Goal: Task Accomplishment & Management: Use online tool/utility

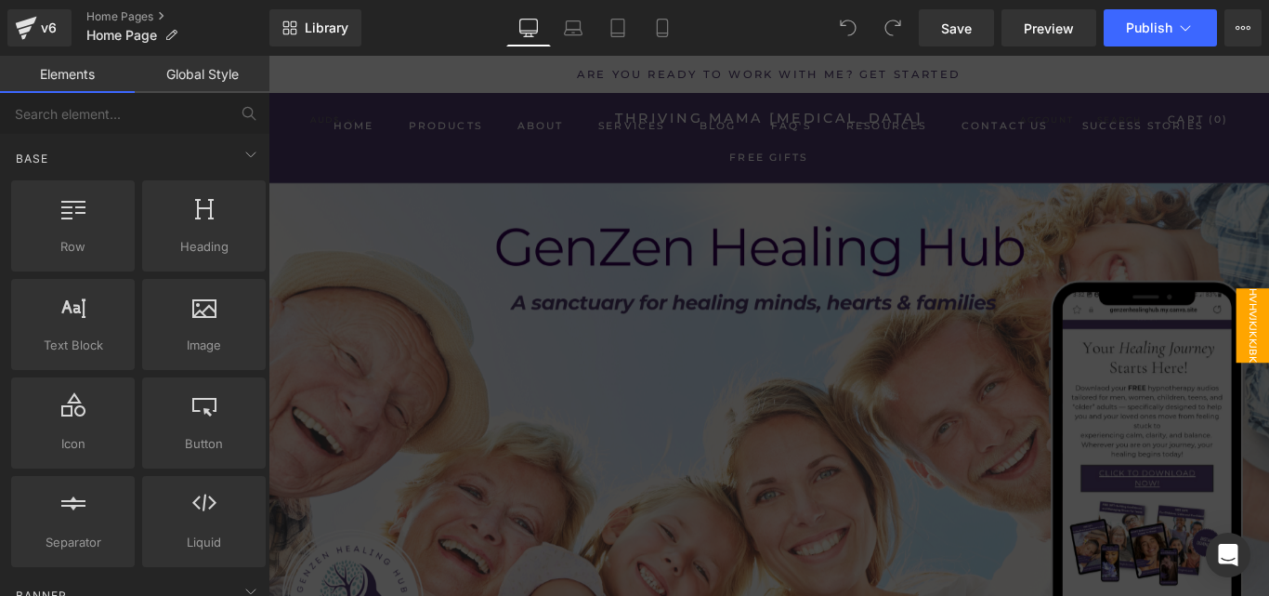
click at [739, 455] on div at bounding box center [831, 359] width 1124 height 607
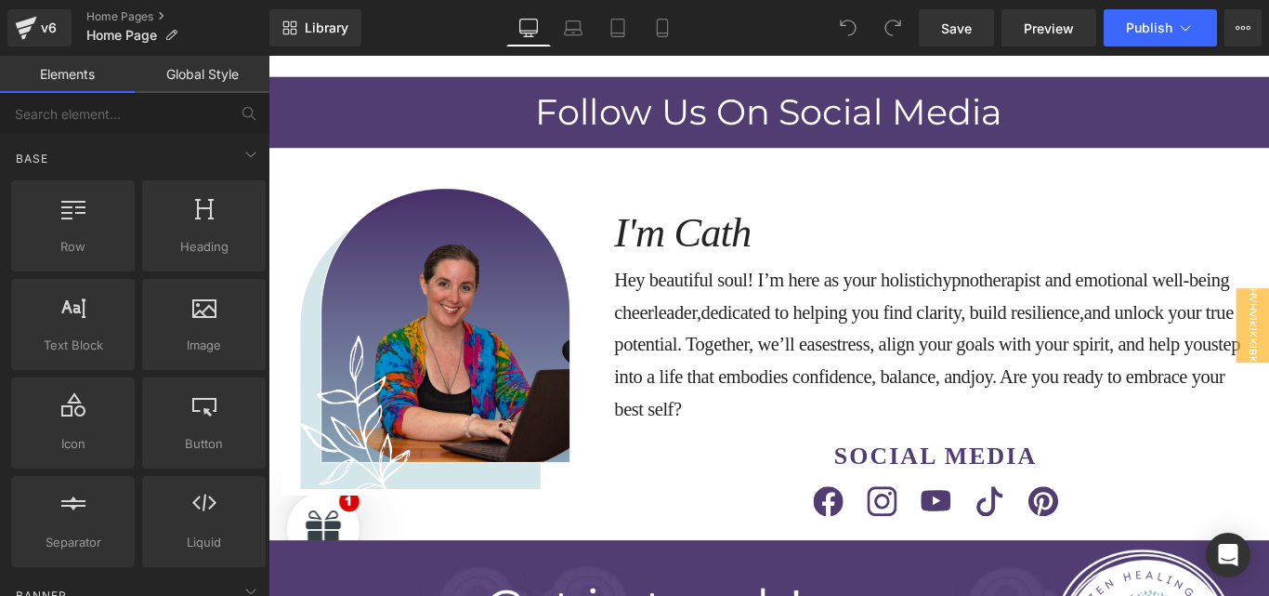
scroll to position [13544, 0]
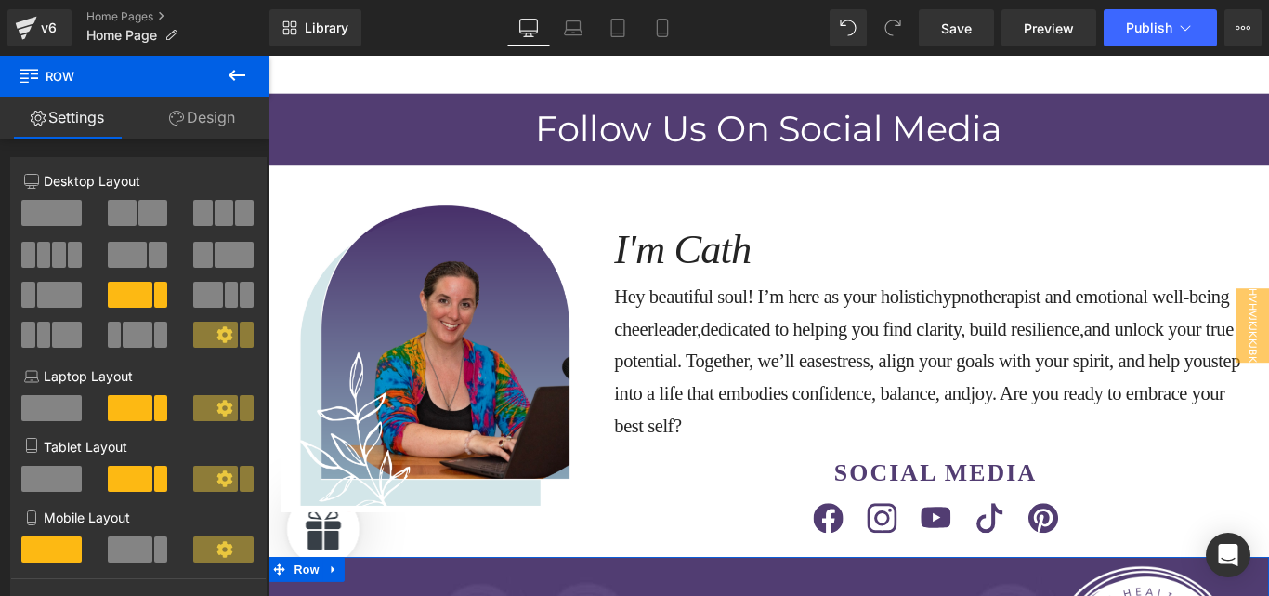
click at [189, 124] on link "Design" at bounding box center [202, 118] width 135 height 42
click at [220, 113] on link "Design" at bounding box center [202, 118] width 135 height 42
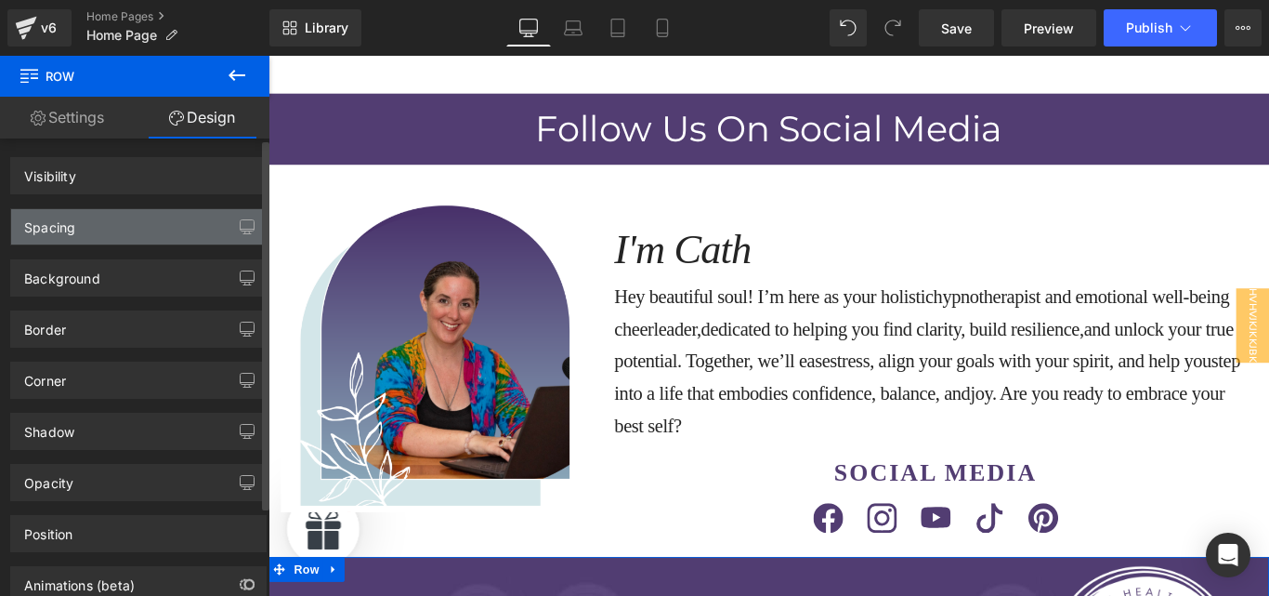
click at [91, 219] on div "Spacing" at bounding box center [138, 226] width 255 height 35
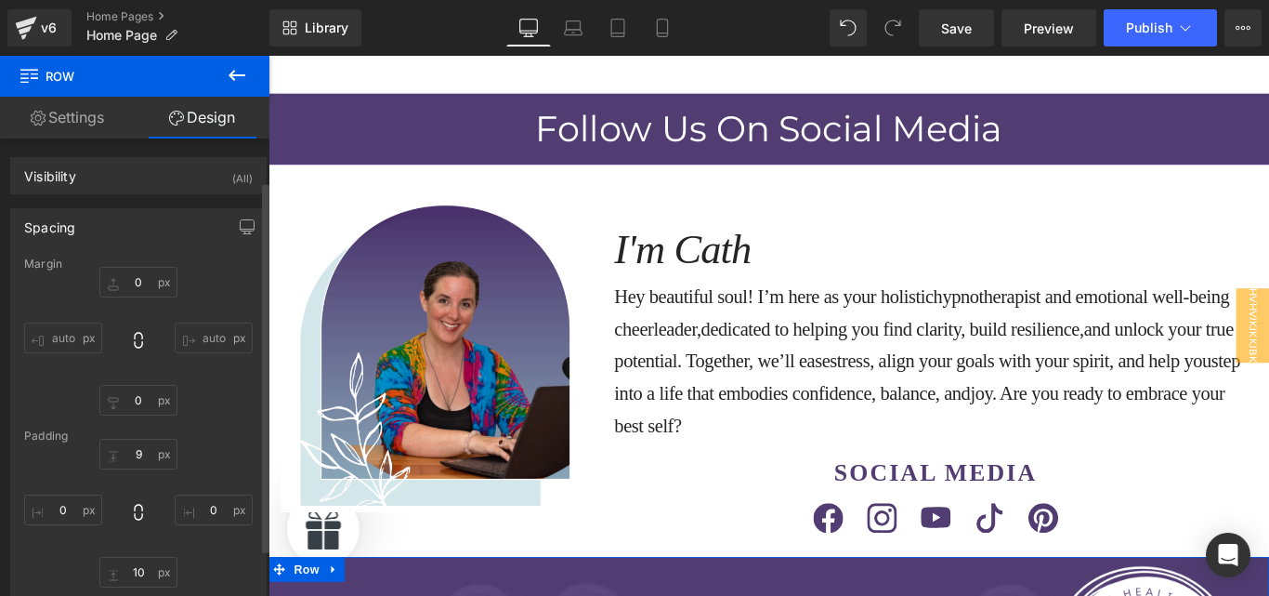
scroll to position [52, 0]
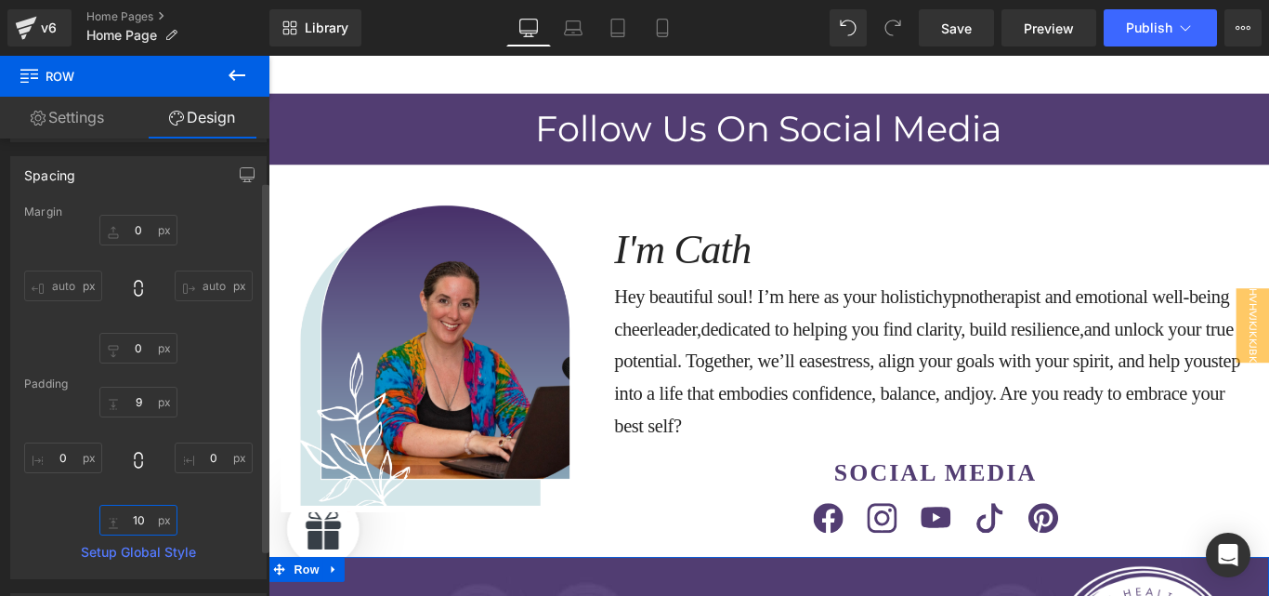
click at [129, 518] on input "text" at bounding box center [138, 520] width 78 height 31
type input "0"
click at [137, 395] on input "text" at bounding box center [138, 402] width 78 height 31
click at [137, 401] on input "text" at bounding box center [138, 402] width 78 height 31
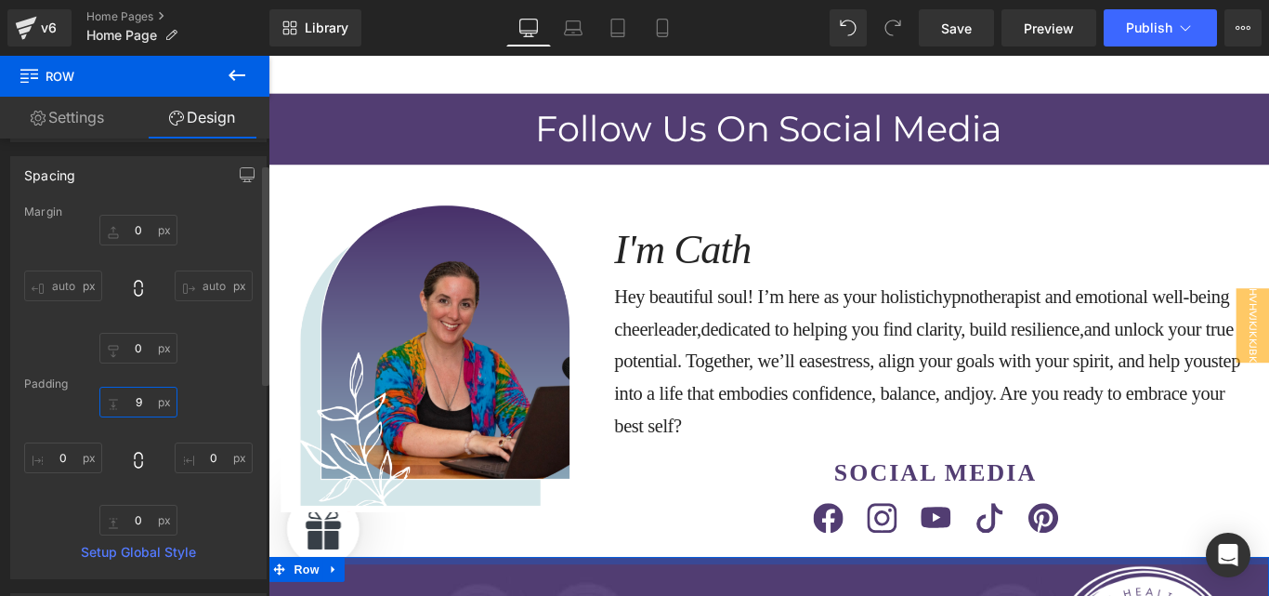
type input "9"
type input "0"
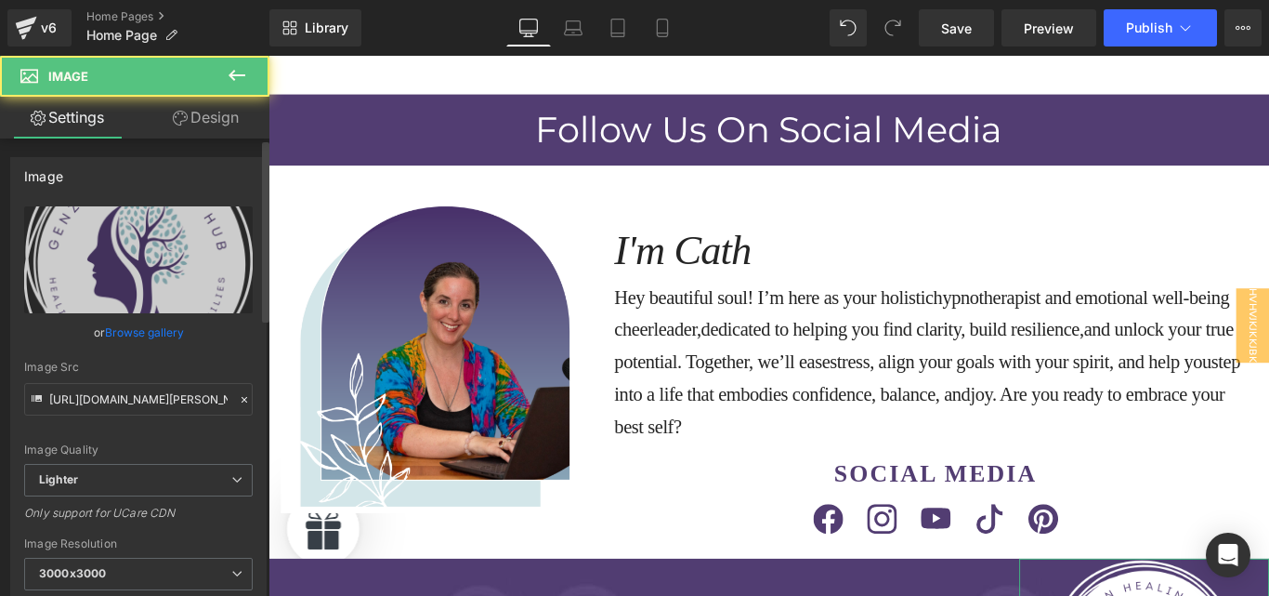
scroll to position [13545, 0]
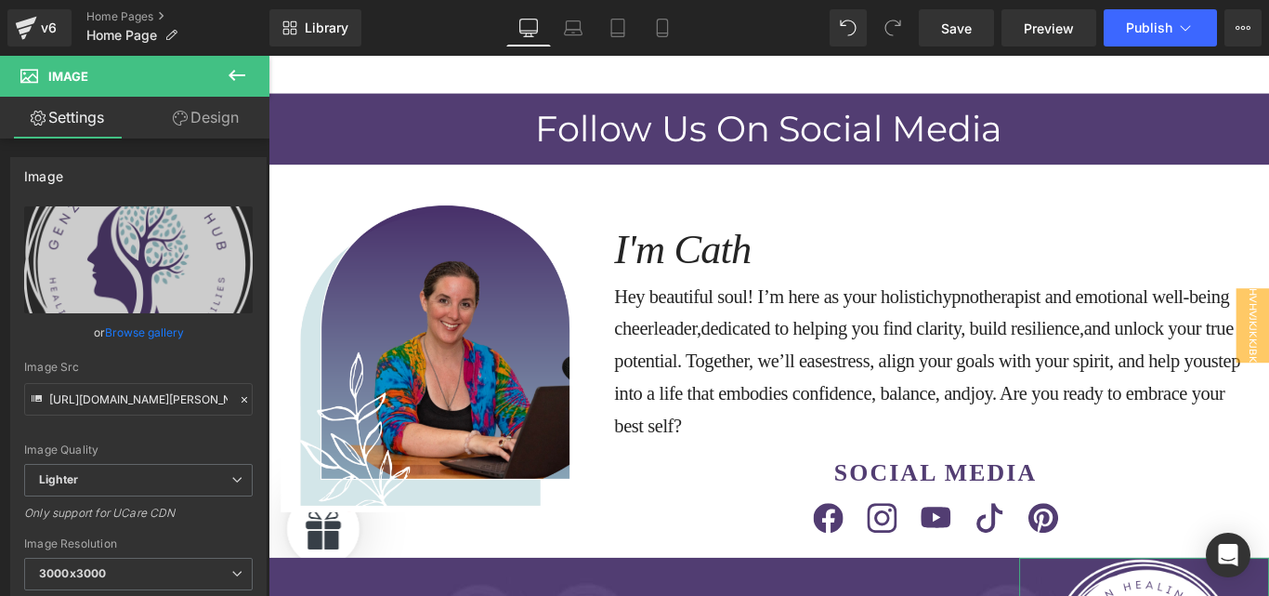
click at [204, 115] on link "Design" at bounding box center [205, 118] width 135 height 42
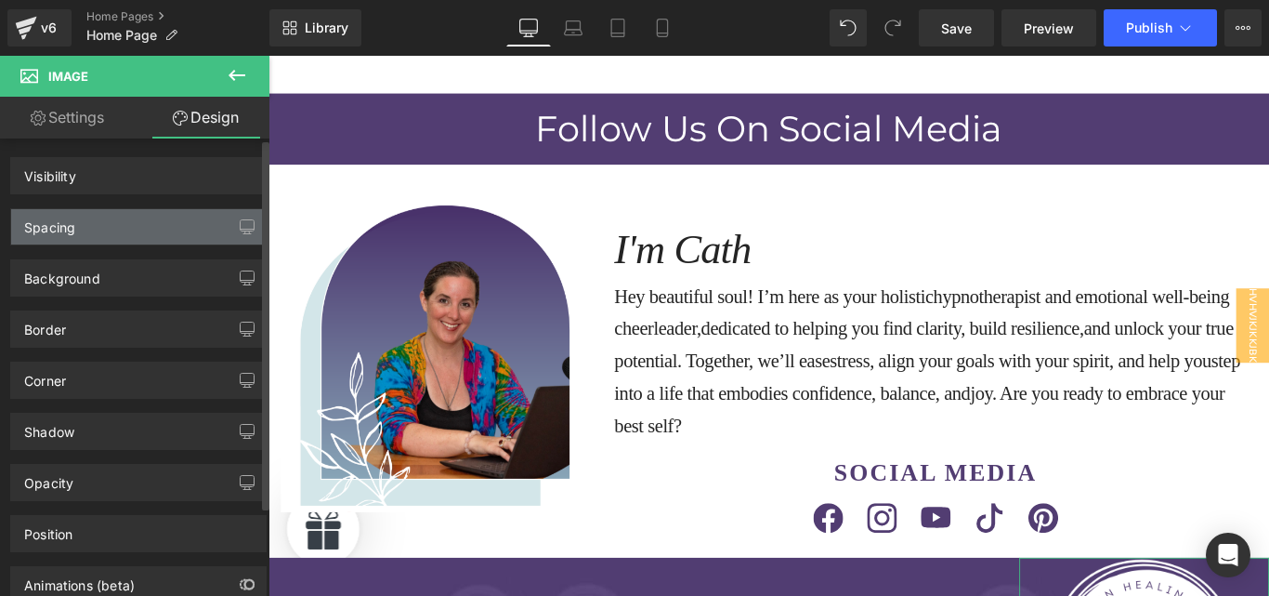
click at [107, 222] on div "Spacing" at bounding box center [138, 226] width 255 height 35
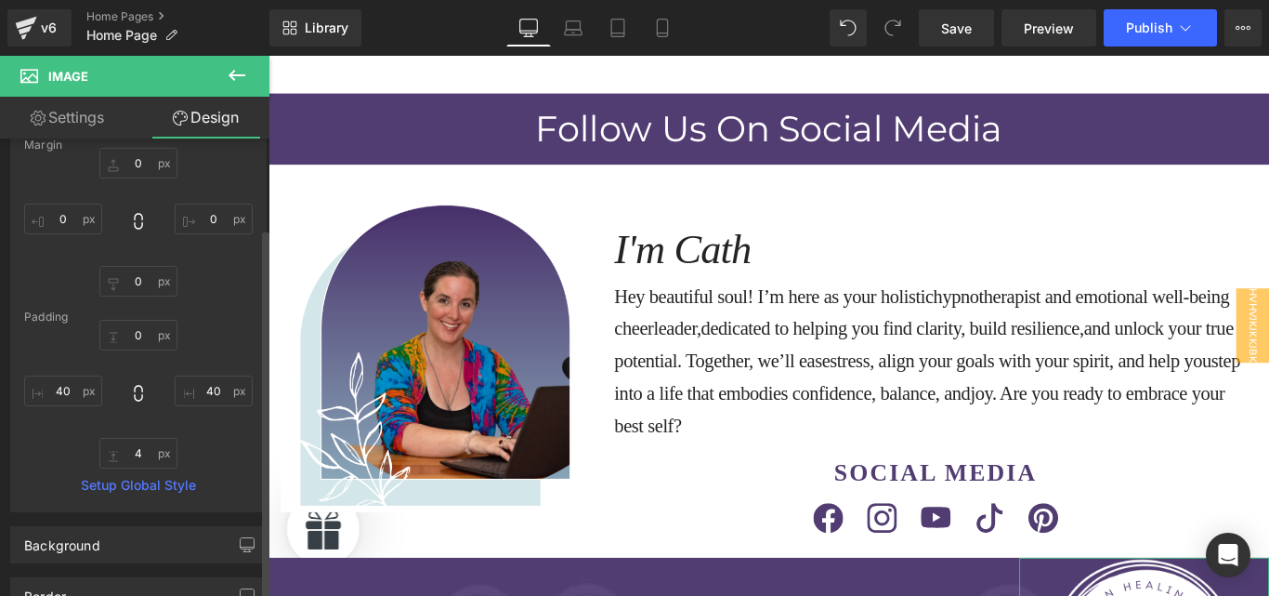
scroll to position [135, 0]
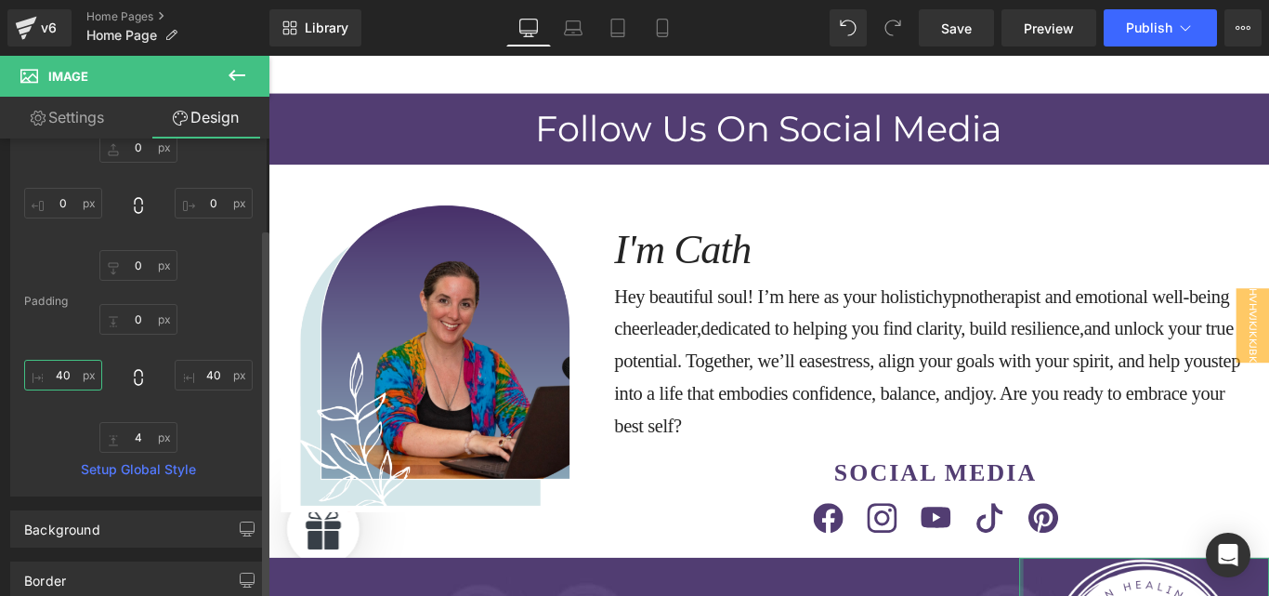
click at [54, 378] on input "text" at bounding box center [63, 375] width 78 height 31
type input "70"
click at [219, 372] on input "text" at bounding box center [214, 375] width 78 height 31
click at [212, 374] on input "text" at bounding box center [214, 375] width 78 height 31
type input "4"
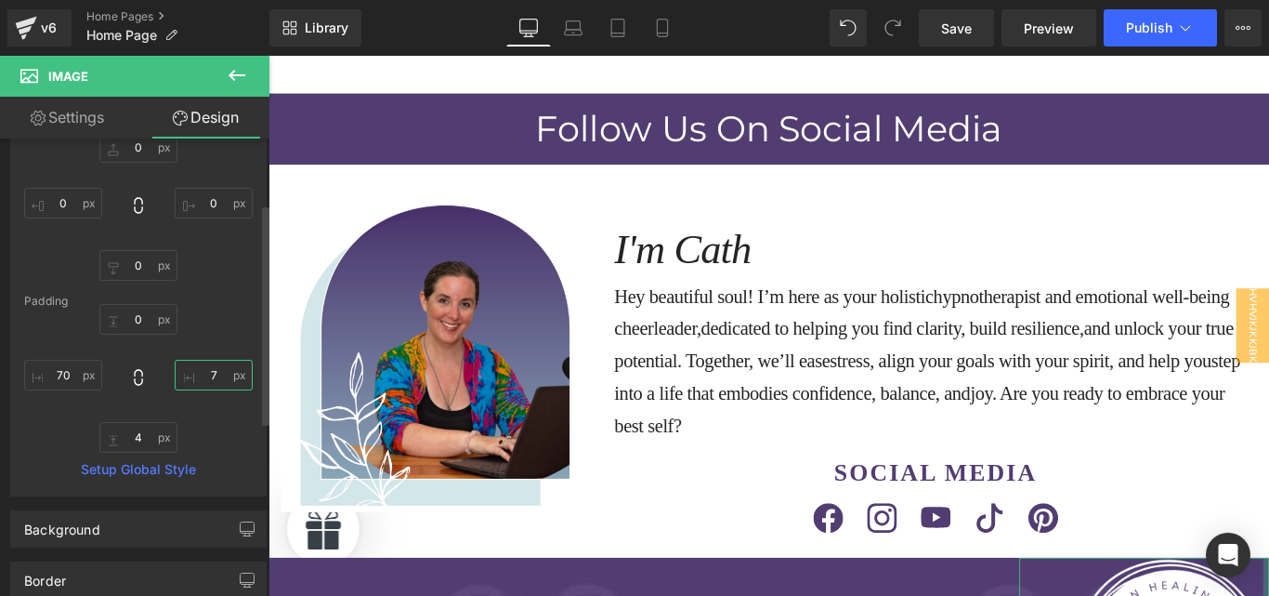
type input "70"
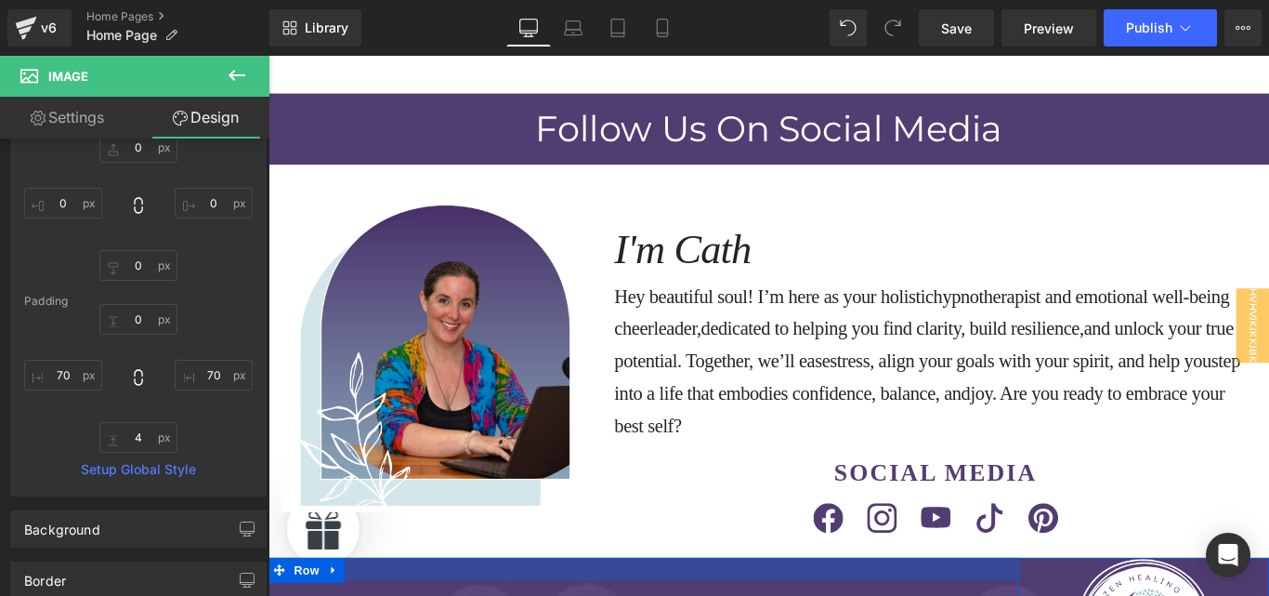
drag, startPoint x: 703, startPoint y: 327, endPoint x: 715, endPoint y: 341, distance: 17.8
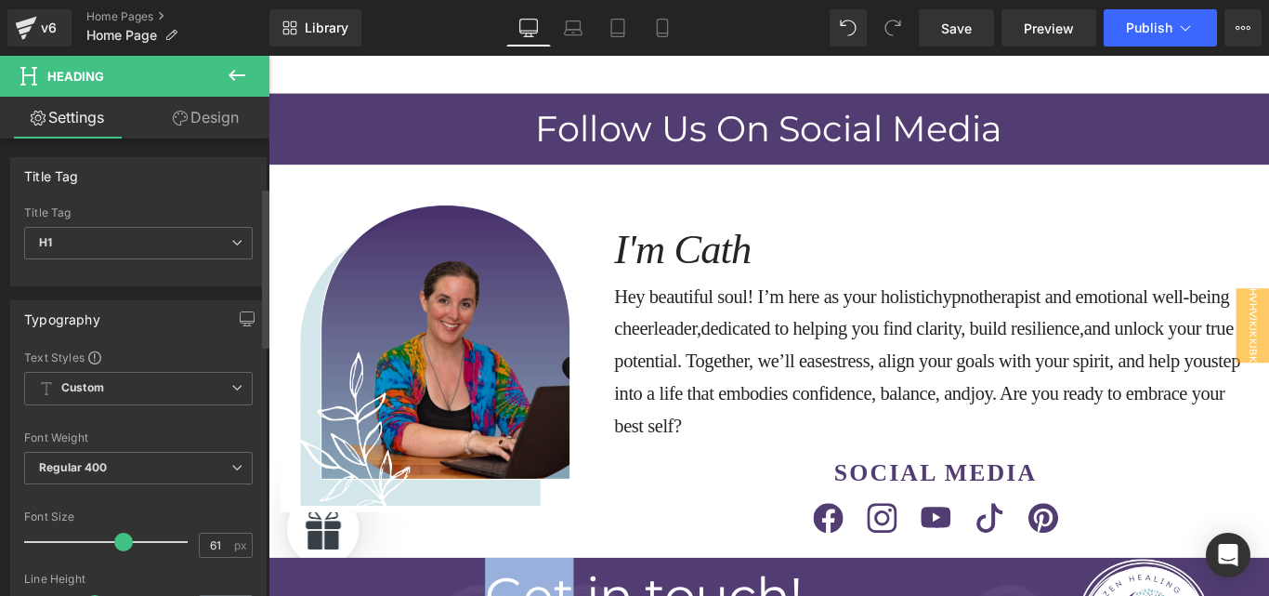
scroll to position [138, 0]
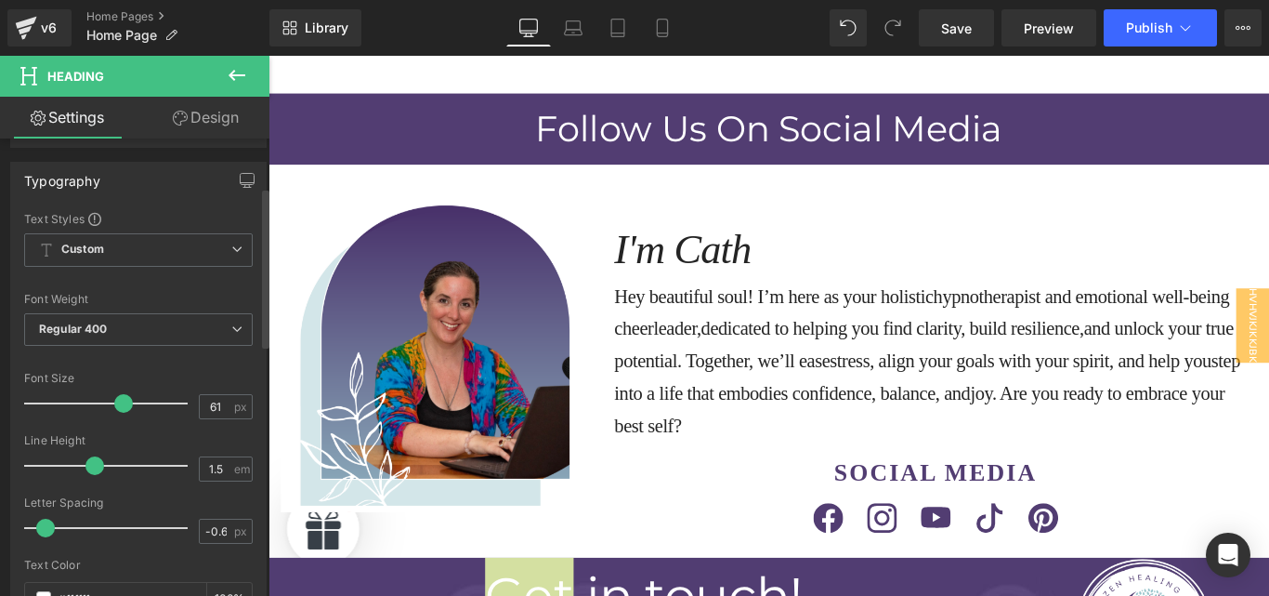
drag, startPoint x: 92, startPoint y: 462, endPoint x: 67, endPoint y: 464, distance: 25.2
click at [85, 464] on span at bounding box center [94, 465] width 19 height 19
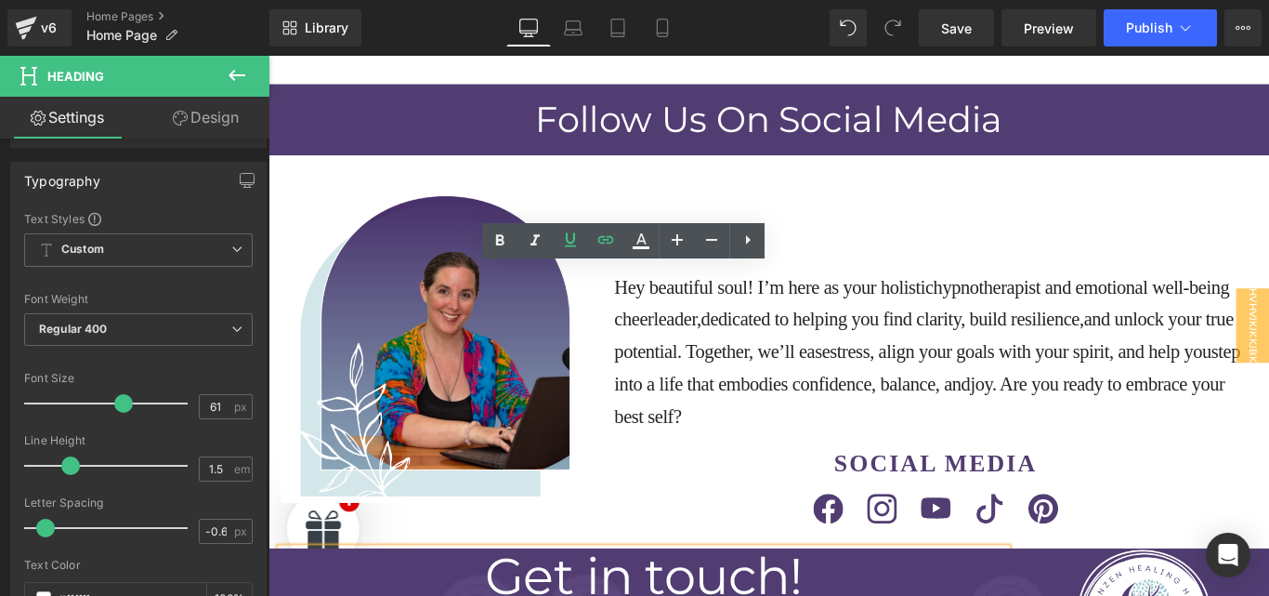
scroll to position [13557, 0]
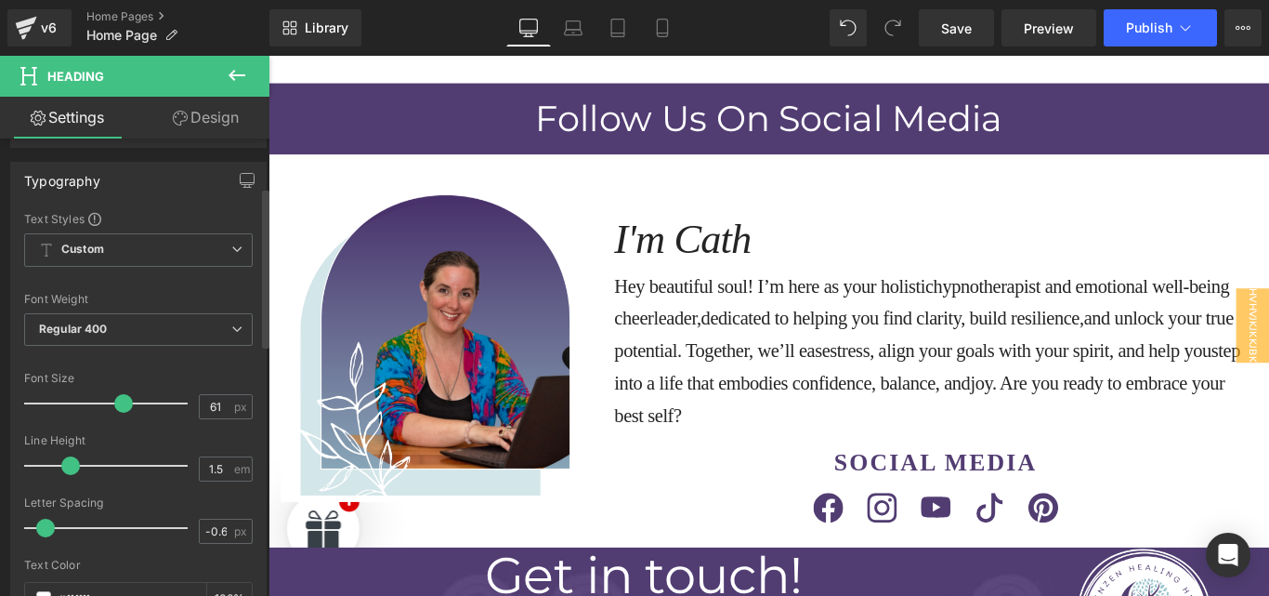
drag, startPoint x: 172, startPoint y: 394, endPoint x: 41, endPoint y: 468, distance: 150.6
click at [61, 468] on span at bounding box center [70, 465] width 19 height 19
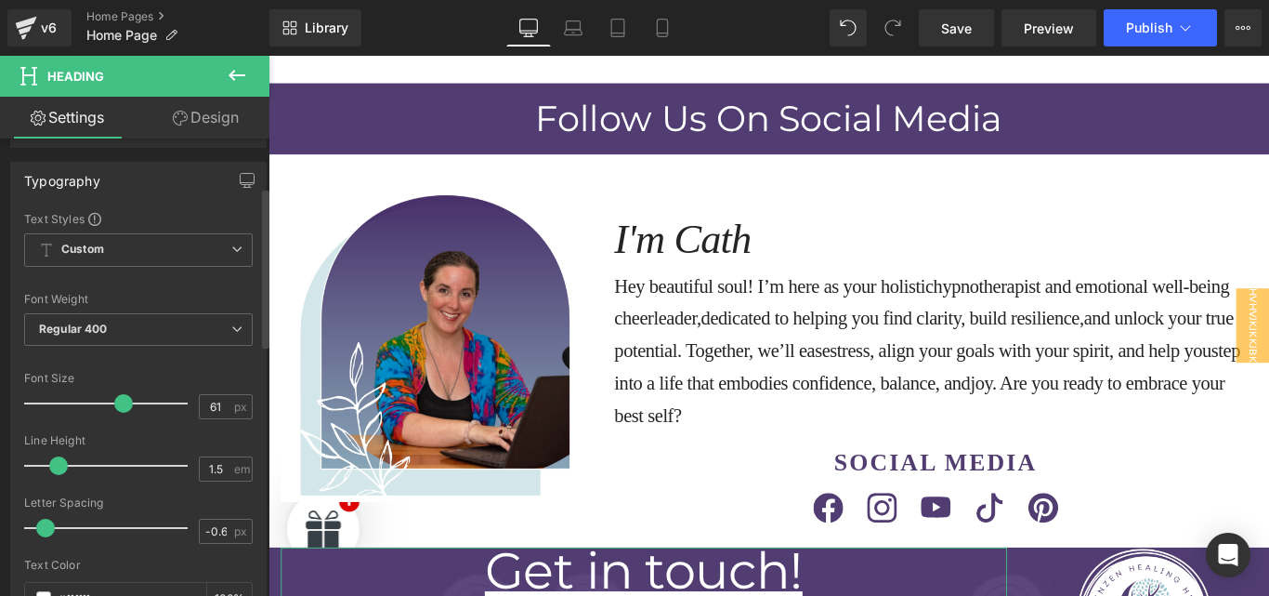
drag, startPoint x: 38, startPoint y: 468, endPoint x: 47, endPoint y: 467, distance: 9.3
click at [49, 467] on span at bounding box center [58, 465] width 19 height 19
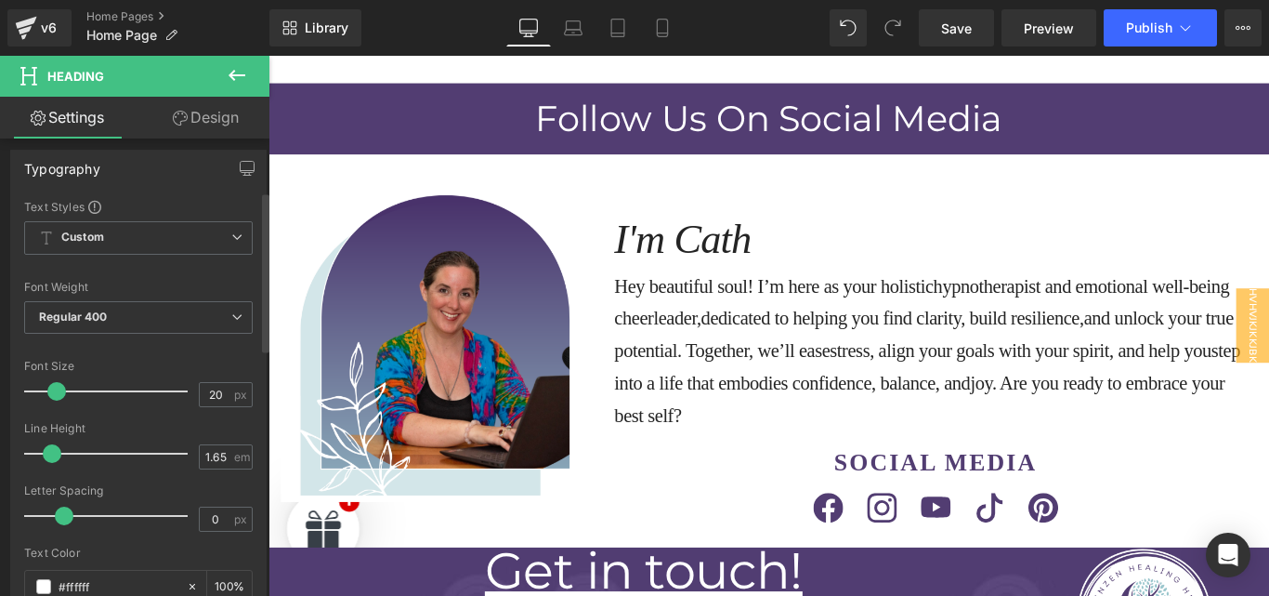
drag, startPoint x: 98, startPoint y: 454, endPoint x: 53, endPoint y: 445, distance: 45.6
click at [53, 445] on span at bounding box center [52, 453] width 19 height 19
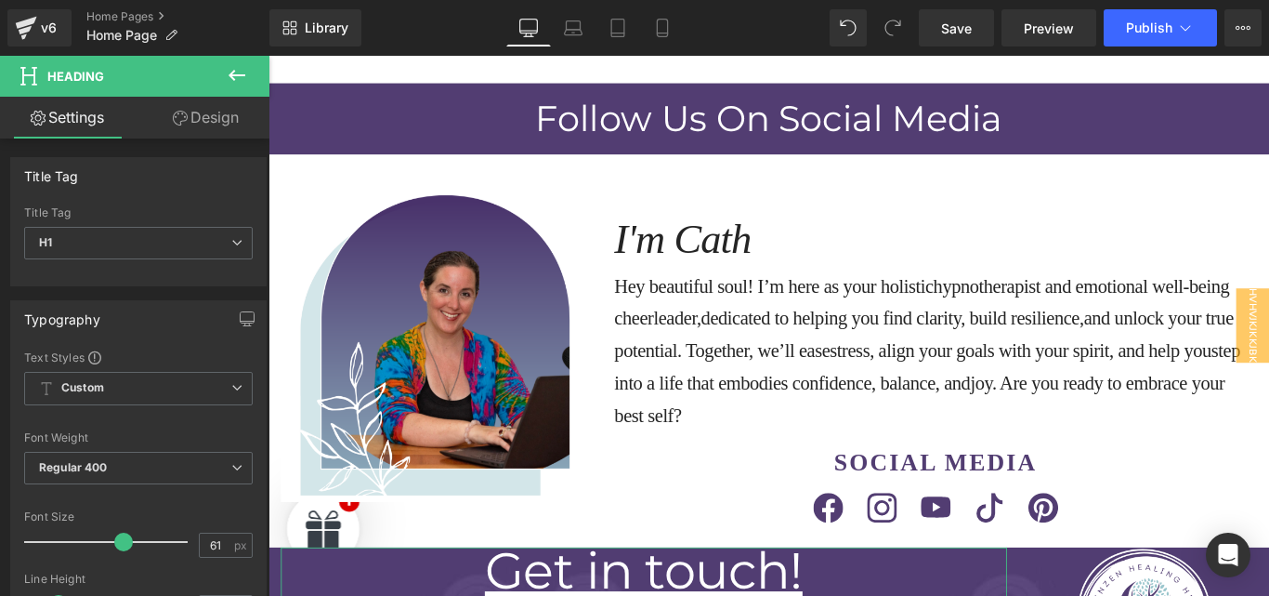
click at [199, 111] on link "Design" at bounding box center [205, 118] width 135 height 42
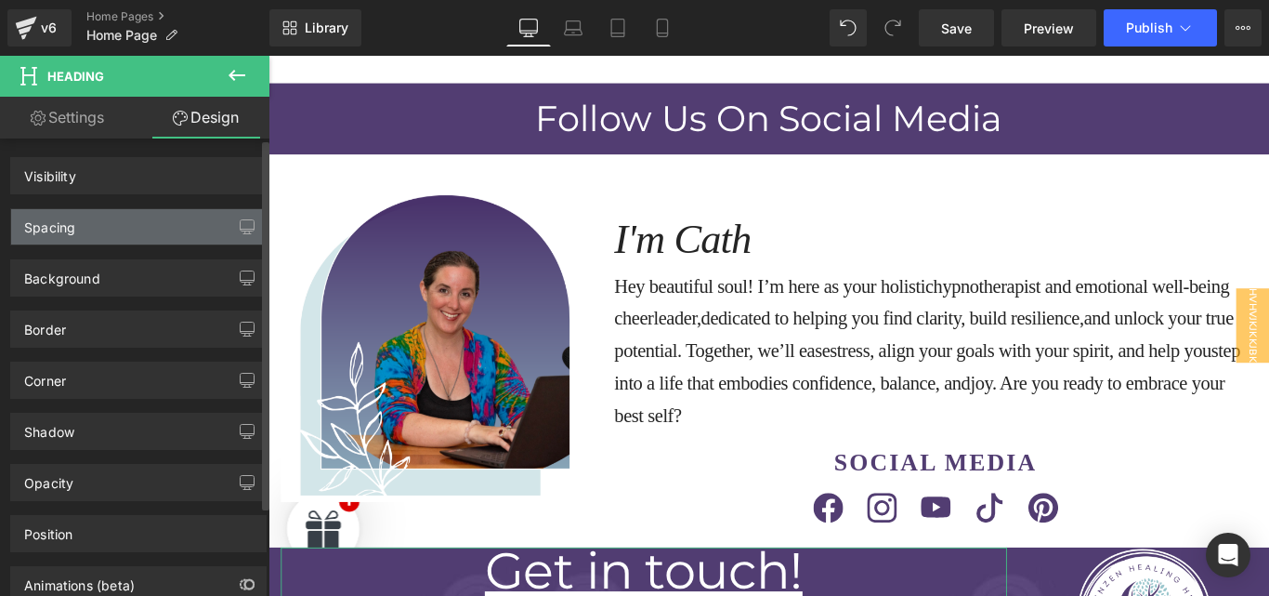
click at [104, 219] on div "Spacing" at bounding box center [138, 226] width 255 height 35
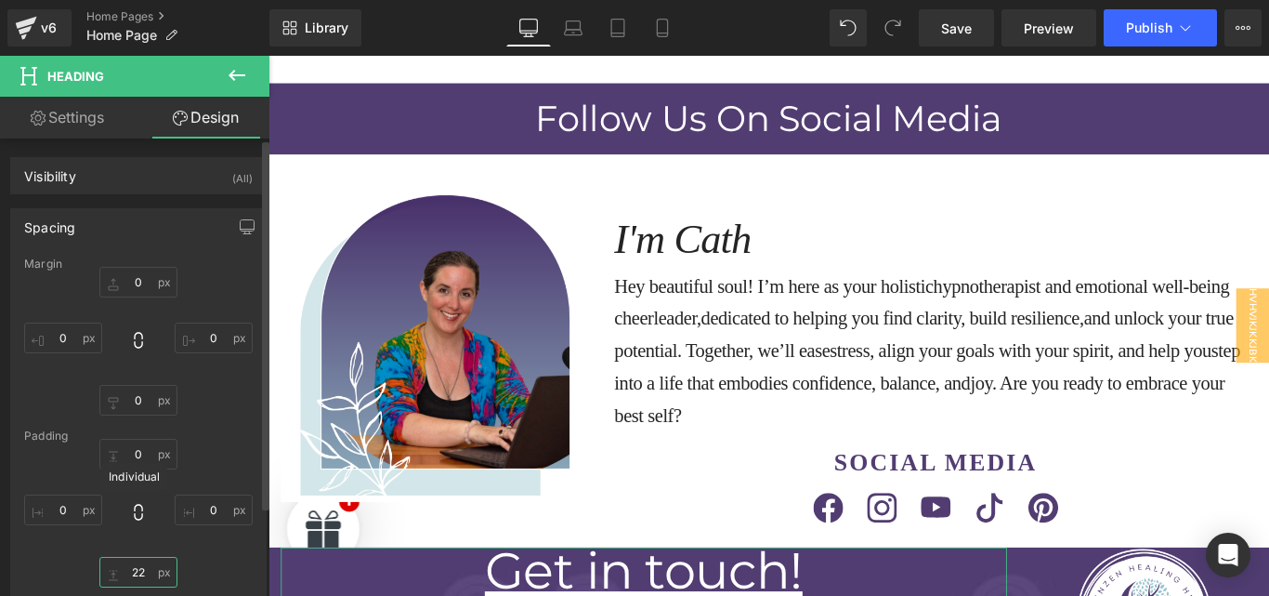
click at [130, 568] on input "text" at bounding box center [138, 572] width 78 height 31
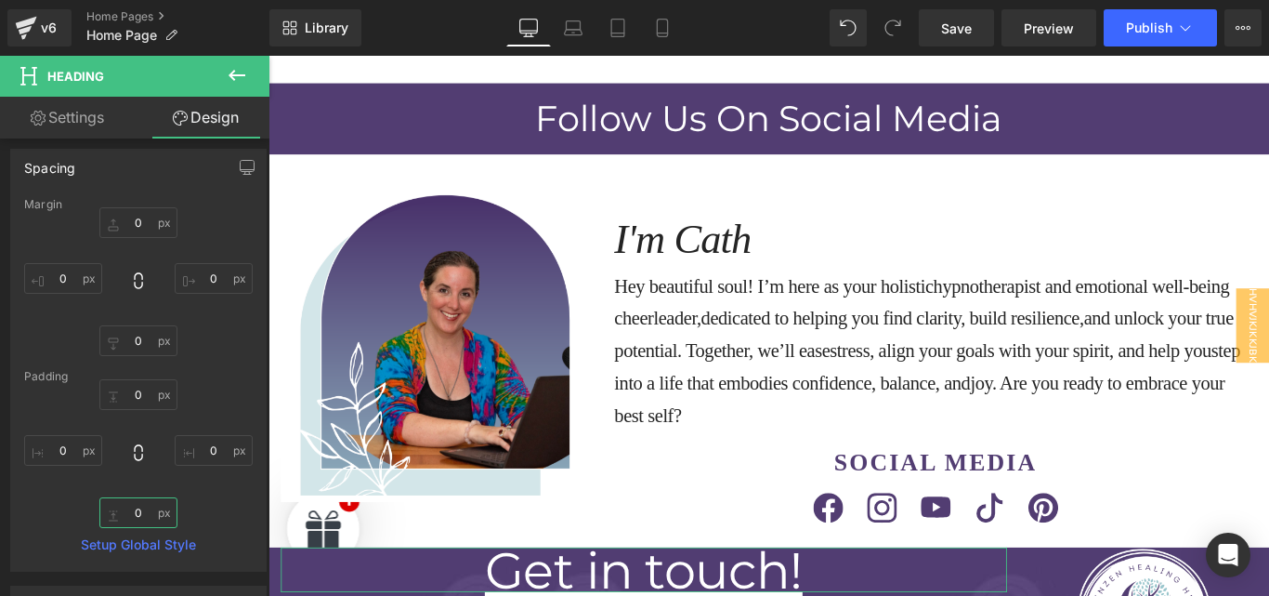
type input "0"
click at [85, 117] on link "Settings" at bounding box center [67, 118] width 135 height 42
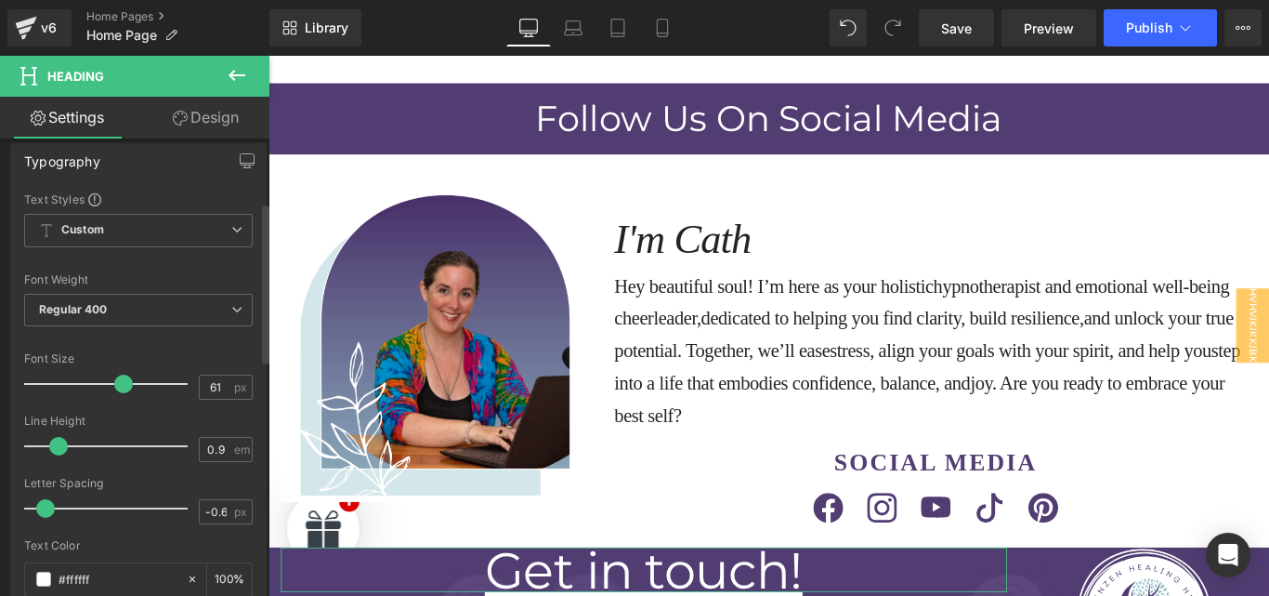
scroll to position [196, 0]
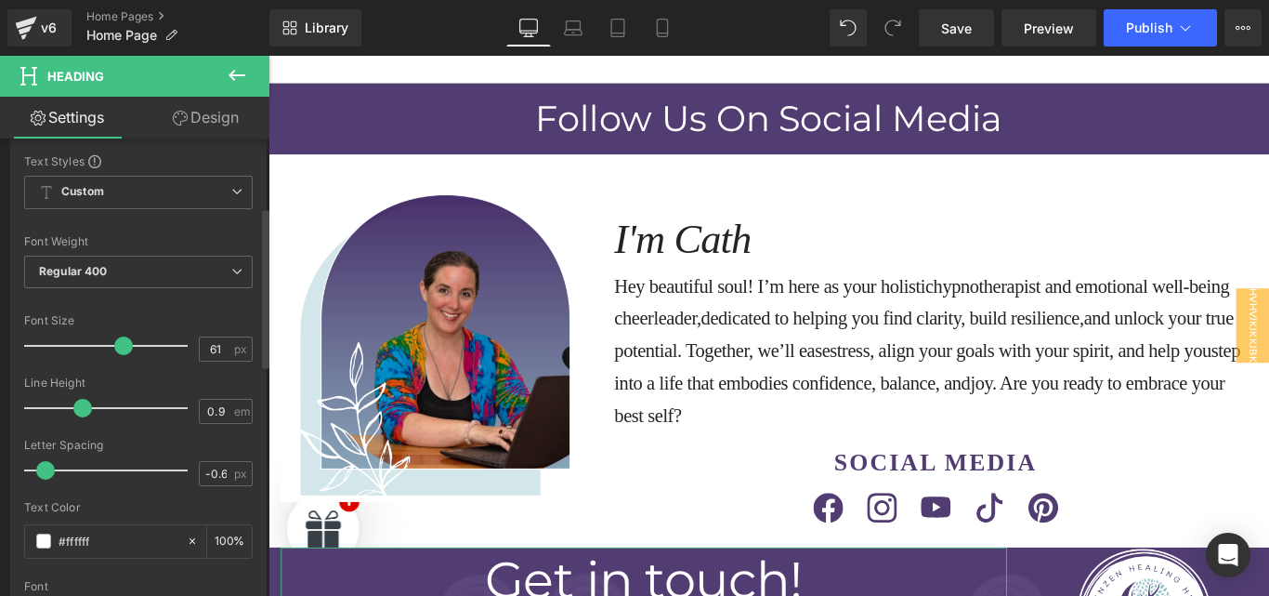
drag, startPoint x: 56, startPoint y: 407, endPoint x: 81, endPoint y: 411, distance: 25.4
click at [81, 411] on span at bounding box center [82, 408] width 19 height 19
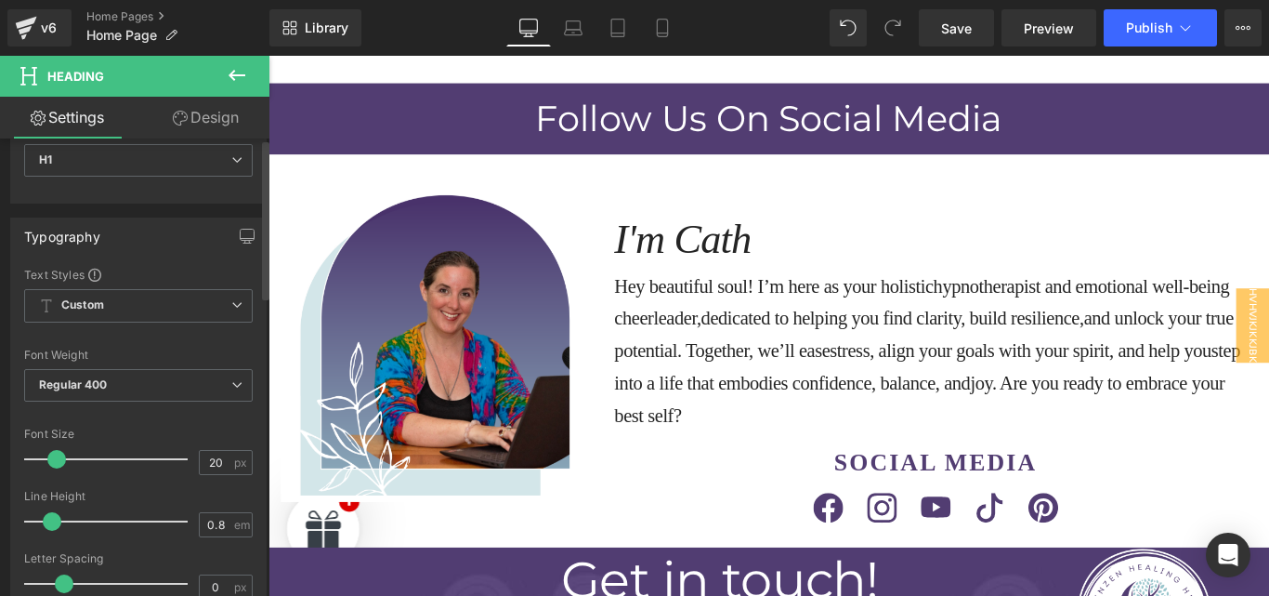
scroll to position [0, 0]
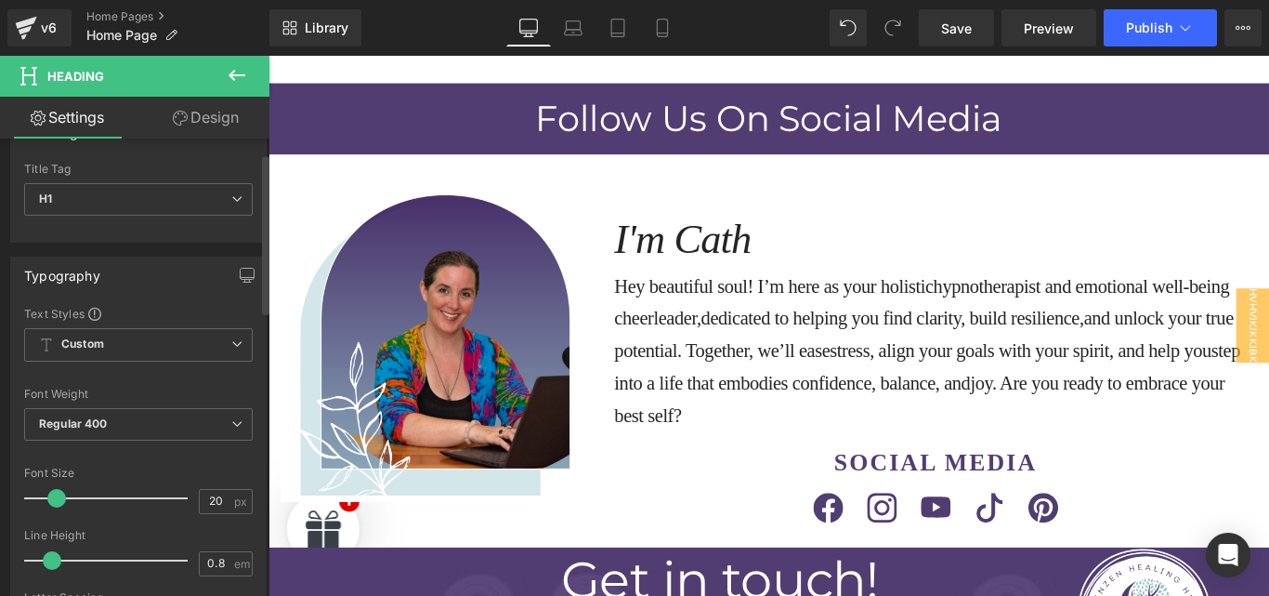
scroll to position [42, 0]
click at [231, 425] on icon at bounding box center [236, 425] width 11 height 11
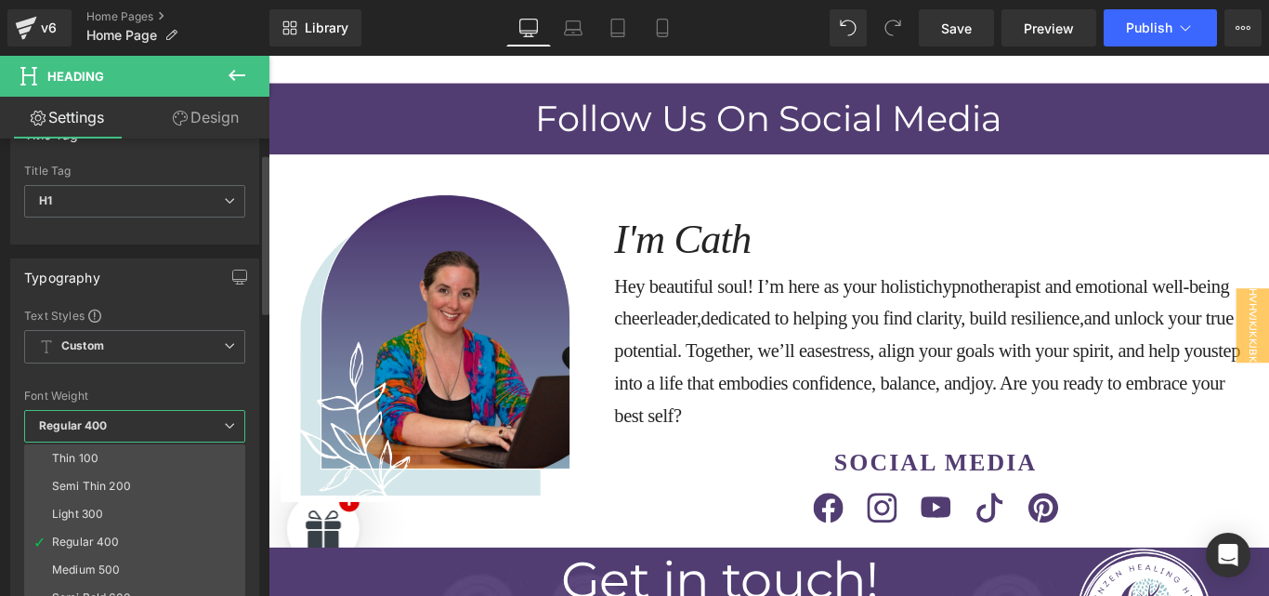
click at [228, 416] on span "Regular 400" at bounding box center [134, 426] width 221 height 33
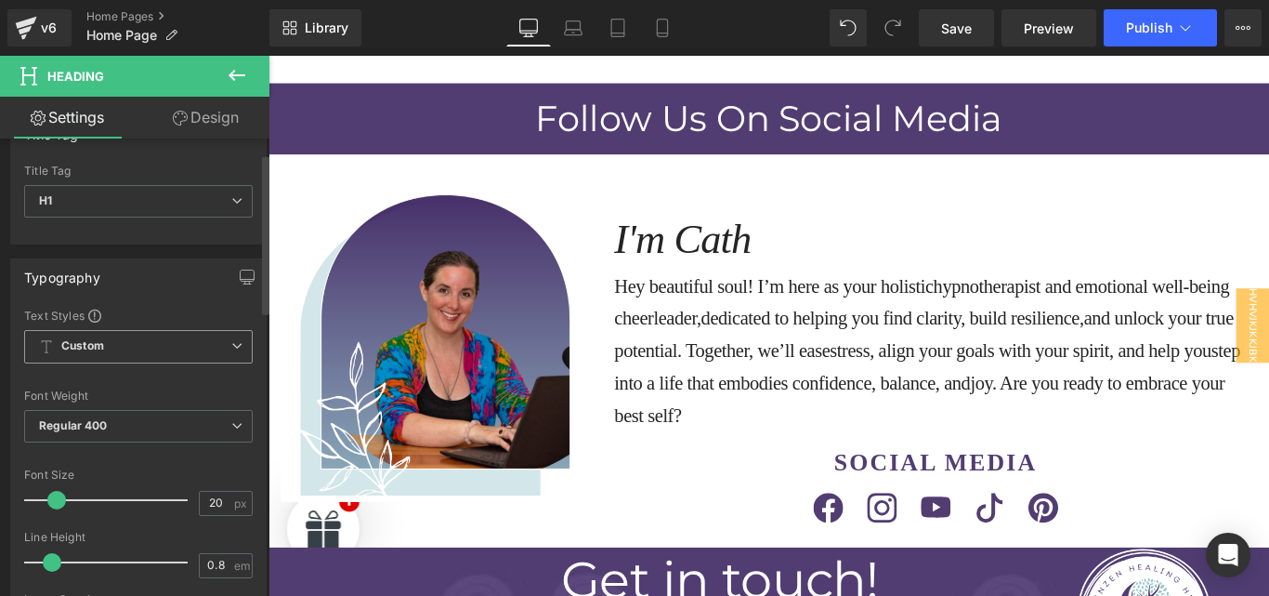
click at [231, 344] on icon at bounding box center [236, 345] width 11 height 11
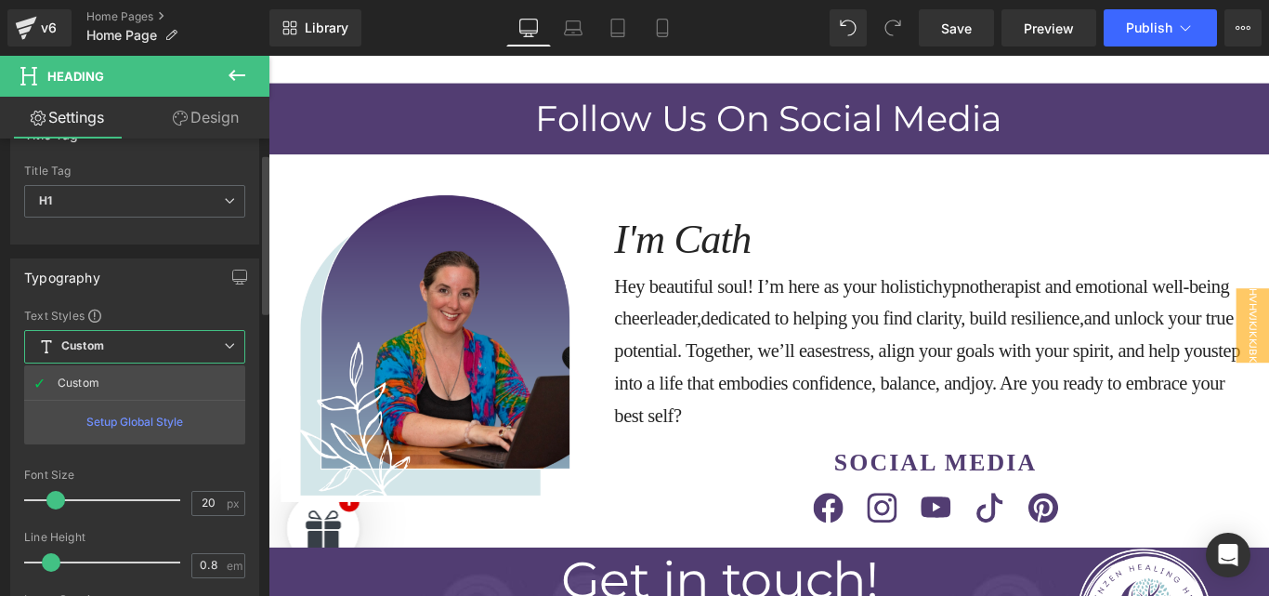
click at [226, 344] on icon at bounding box center [229, 345] width 11 height 11
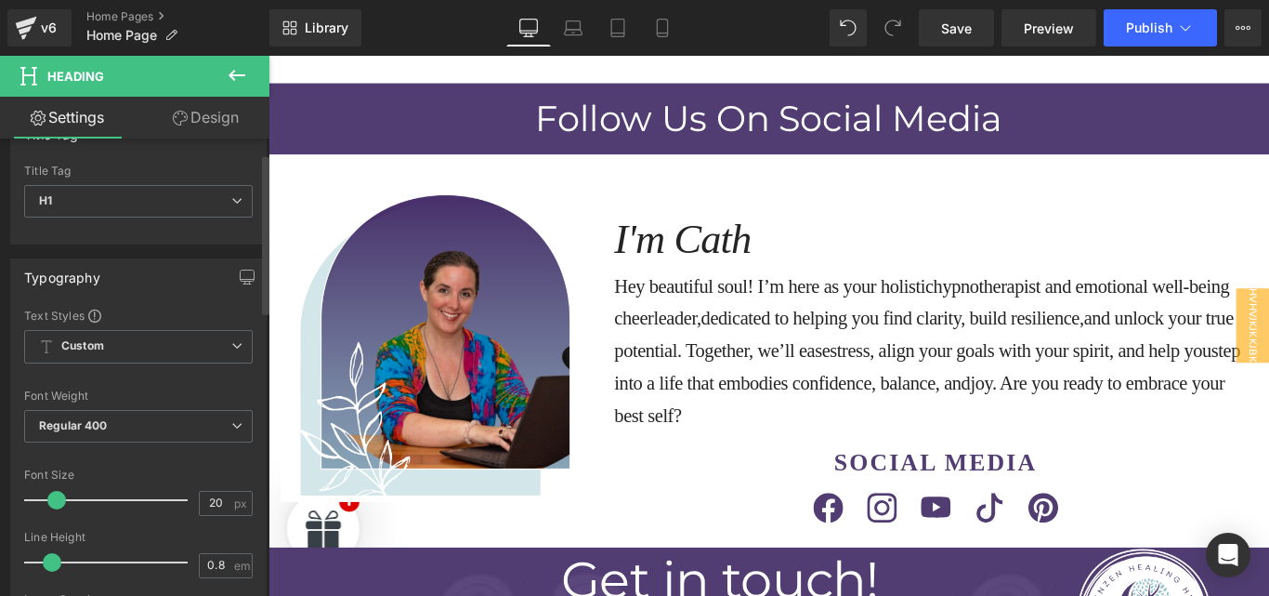
scroll to position [0, 0]
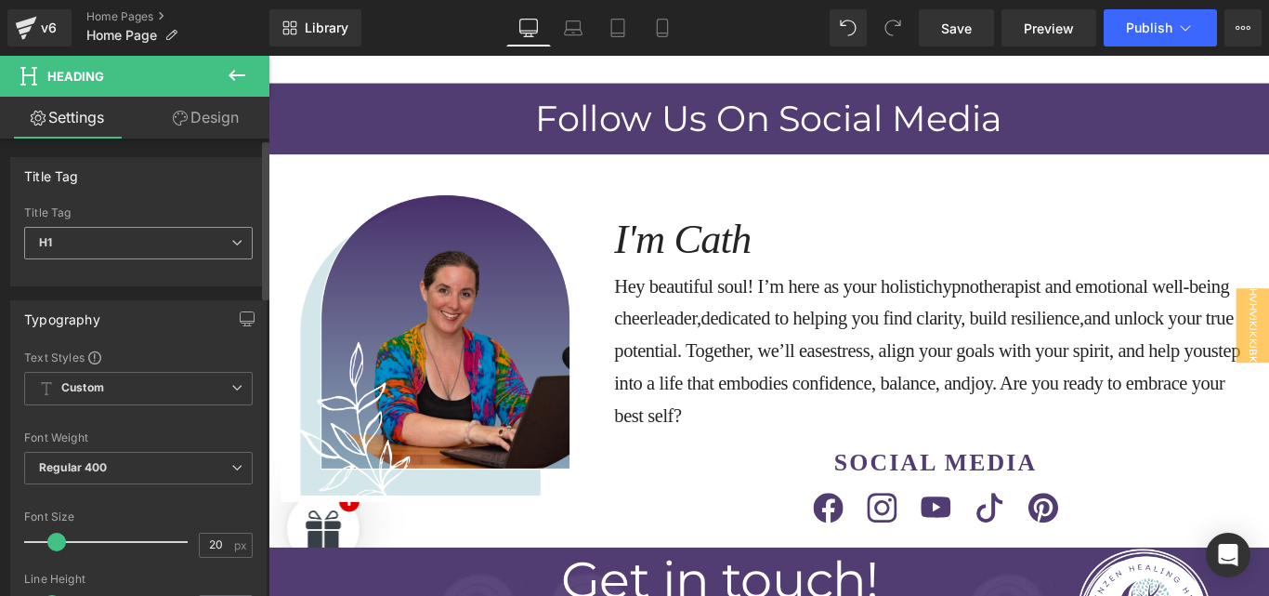
click at [231, 244] on icon at bounding box center [236, 242] width 11 height 11
click at [144, 208] on div "Title Tag" at bounding box center [138, 212] width 229 height 13
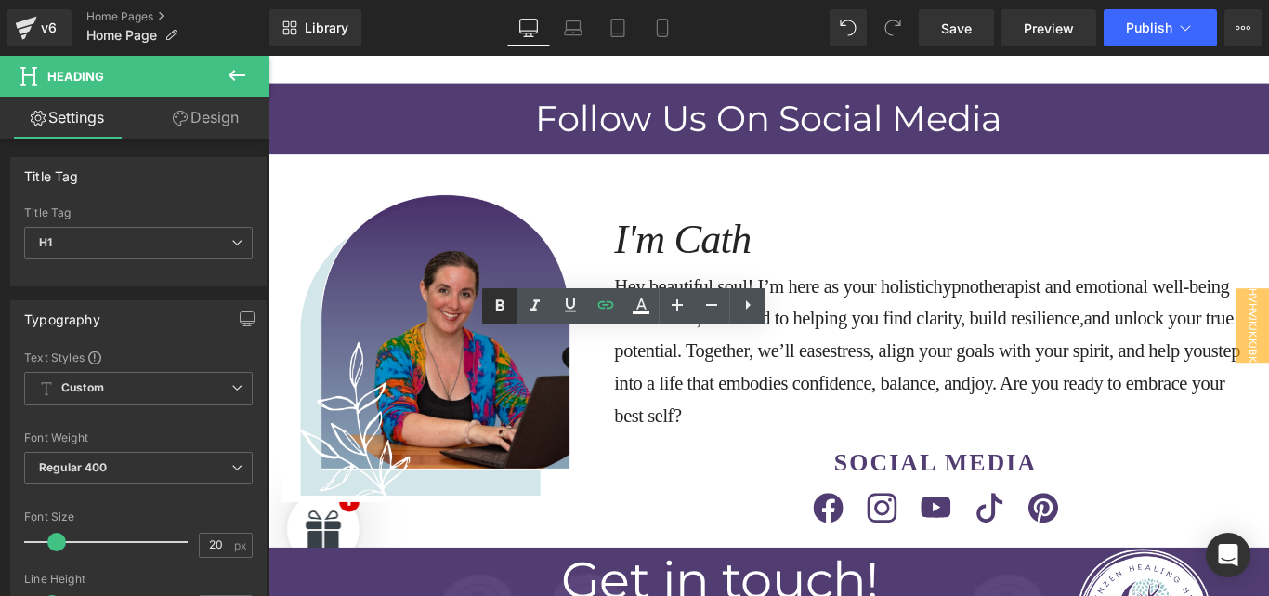
click at [504, 307] on icon at bounding box center [500, 305] width 8 height 11
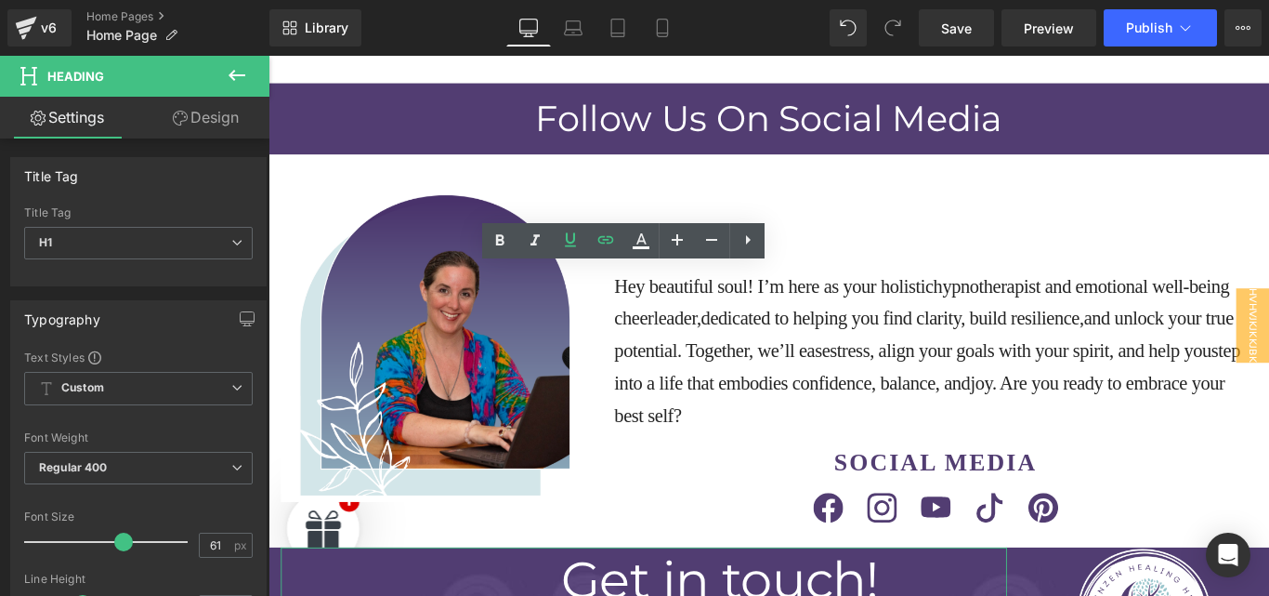
click at [167, 113] on link "Design" at bounding box center [205, 118] width 135 height 42
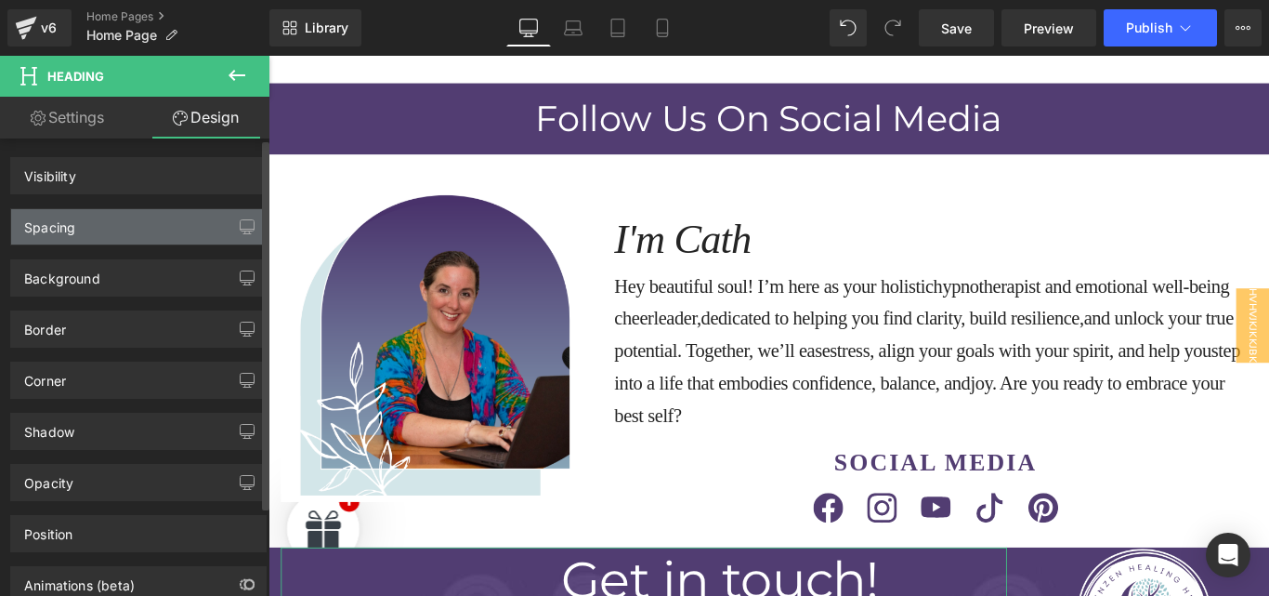
click at [99, 226] on div "Spacing" at bounding box center [138, 226] width 255 height 35
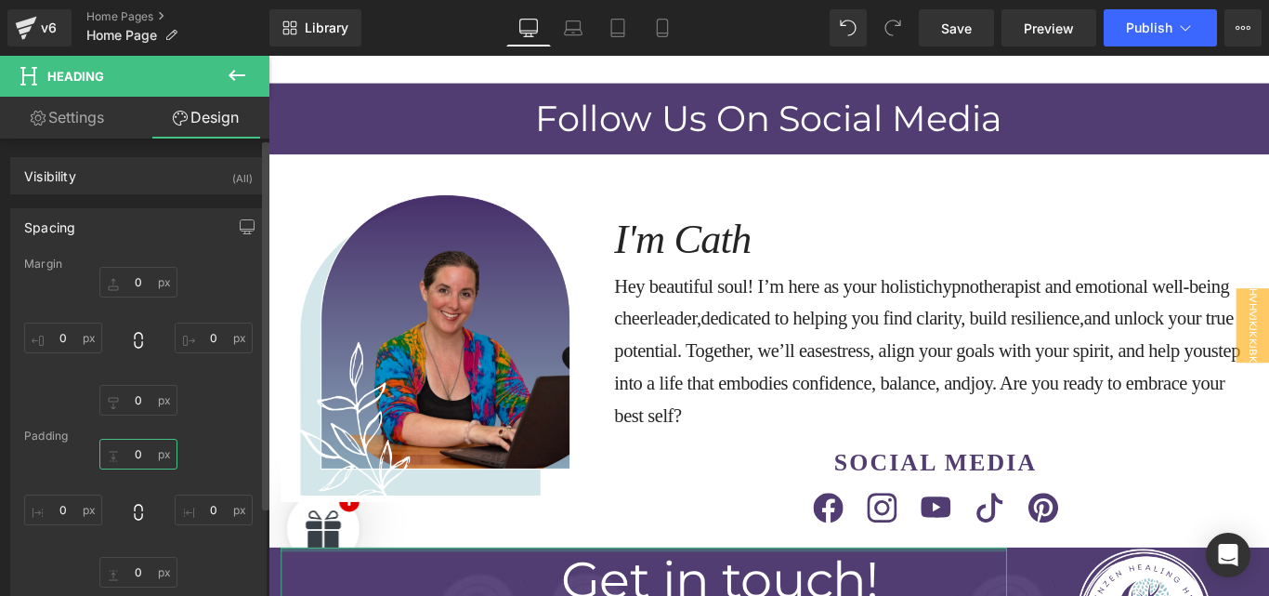
click at [127, 450] on input "text" at bounding box center [138, 454] width 78 height 31
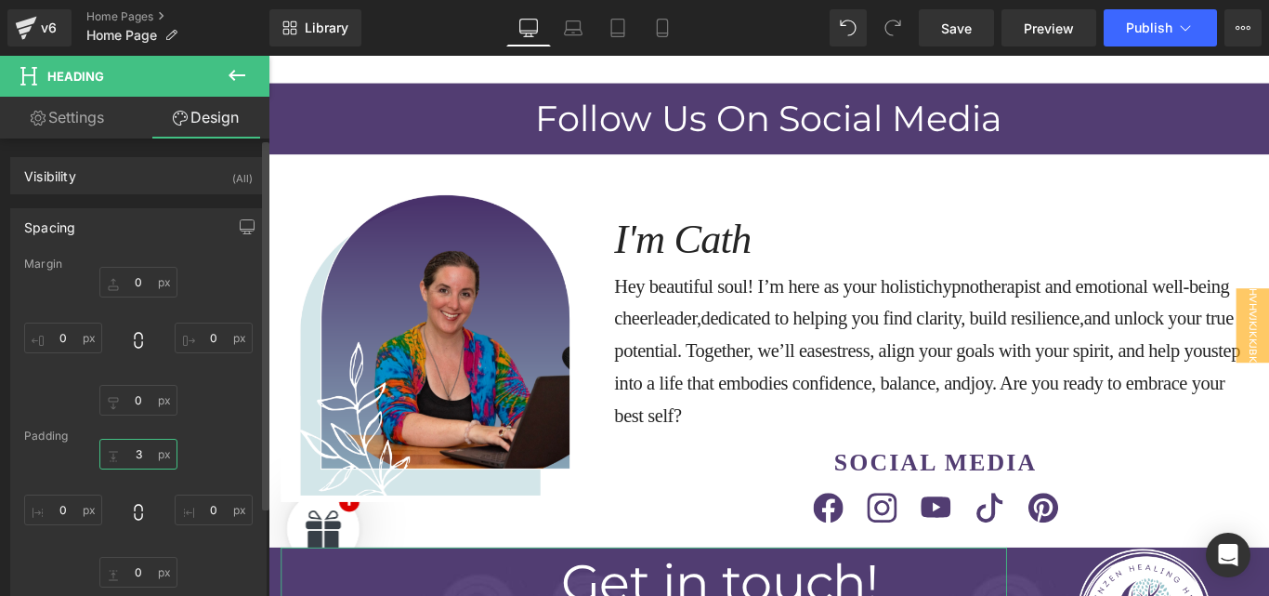
type input "30"
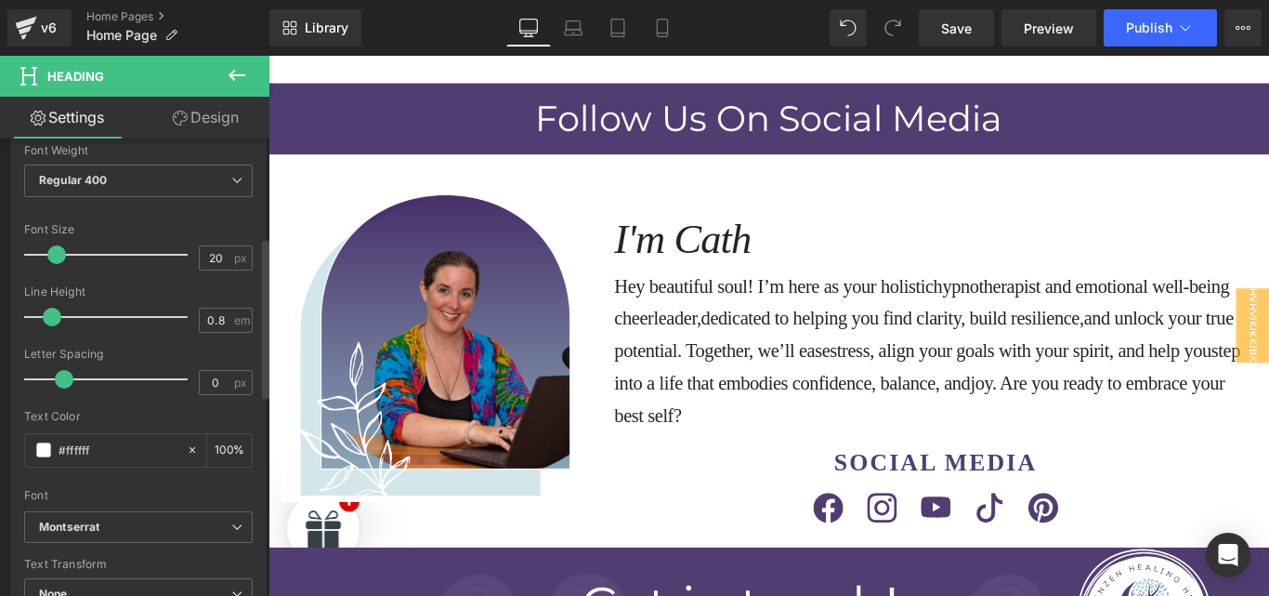
scroll to position [288, 0]
click at [59, 255] on span at bounding box center [65, 253] width 19 height 19
click at [211, 254] on input "20" at bounding box center [216, 256] width 33 height 23
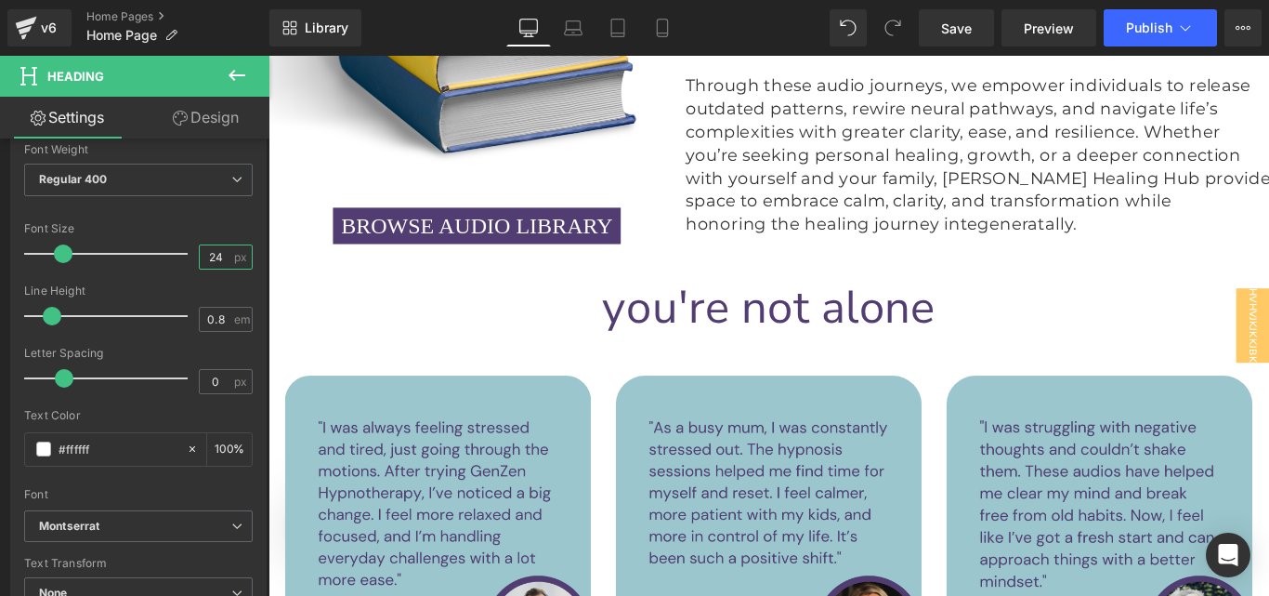
scroll to position [7113, 0]
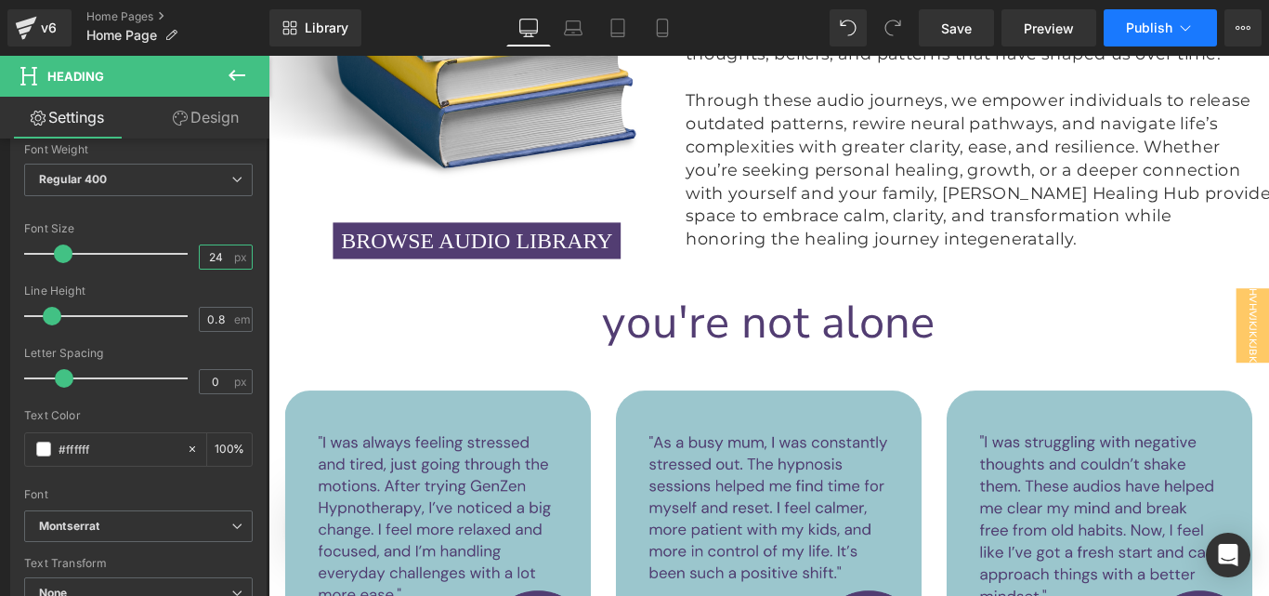
type input "24"
click at [1159, 20] on span "Publish" at bounding box center [1149, 27] width 46 height 15
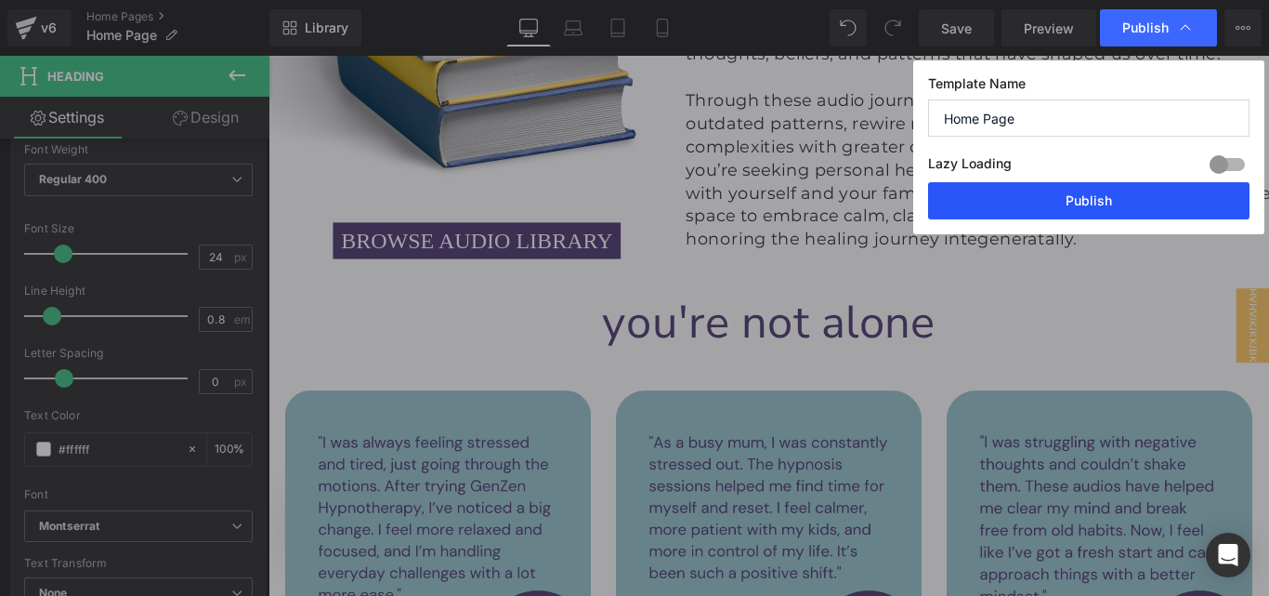
click at [1095, 190] on button "Publish" at bounding box center [1088, 200] width 321 height 37
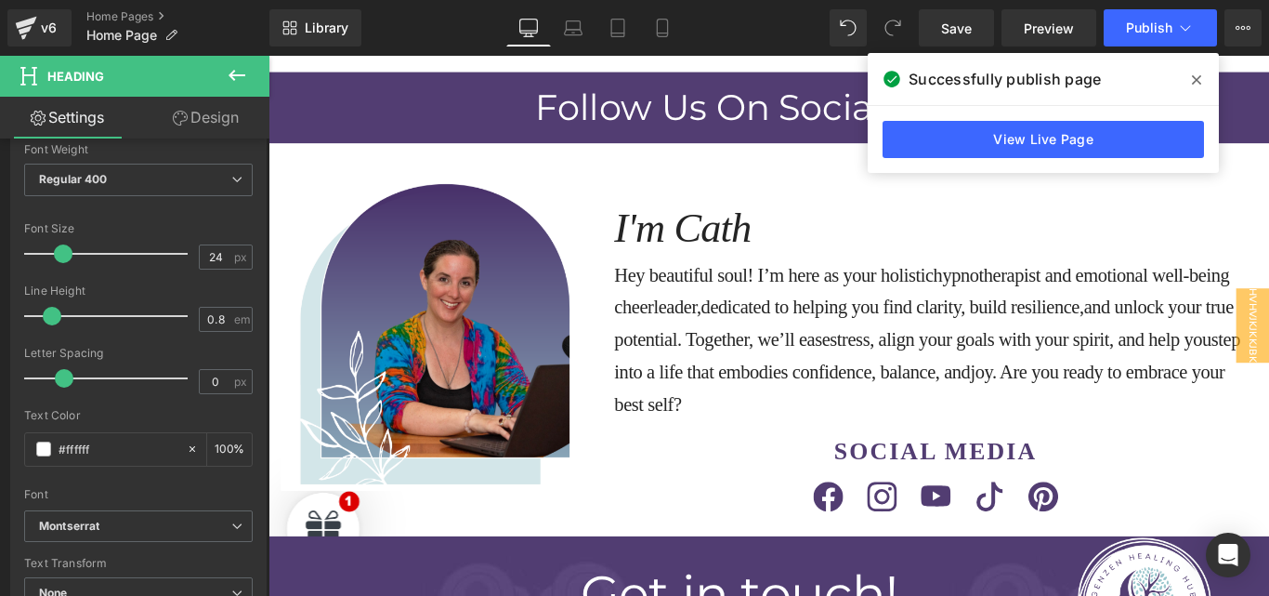
scroll to position [13568, 0]
